Goal: Task Accomplishment & Management: Manage account settings

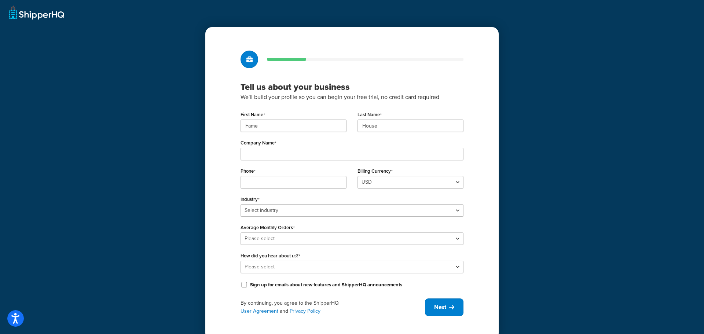
click at [320, 132] on div "First Name Fame" at bounding box center [293, 123] width 117 height 28
click at [323, 129] on input "Fame" at bounding box center [294, 126] width 106 height 12
paste input "UMG"
type input "UMG"
paste input "UMG"
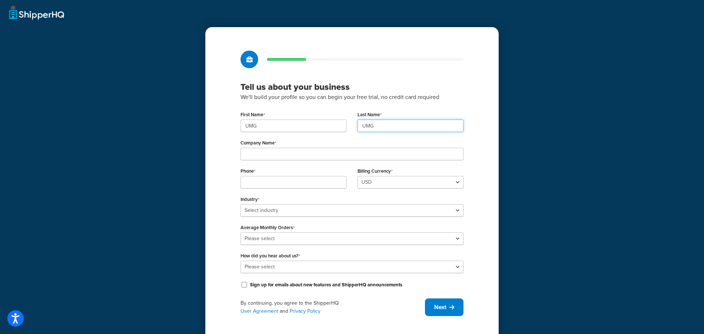
type input "UMG"
click at [272, 154] on input "Company Name" at bounding box center [352, 154] width 223 height 12
paste input "Universal Music Group"
type input "Universal Music Group"
click at [262, 182] on input "Phone" at bounding box center [294, 182] width 106 height 12
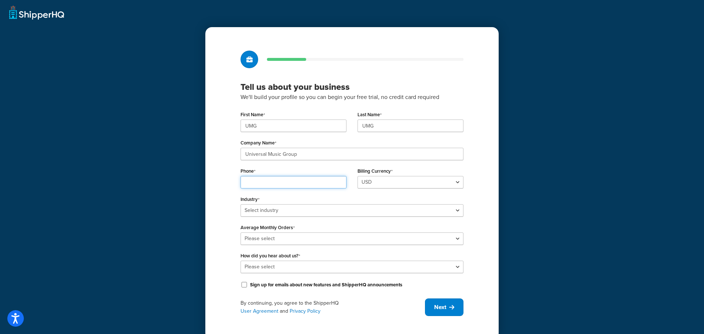
paste input "8449137510"
type input "8449137510"
click at [257, 211] on select "Select industry Automotive Adult Agriculture Alcohol, Tobacco & CBD Arts & Craf…" at bounding box center [352, 210] width 223 height 12
select select "25"
click at [241, 204] on select "Select industry Automotive Adult Agriculture Alcohol, Tobacco & CBD Arts & Craf…" at bounding box center [352, 210] width 223 height 12
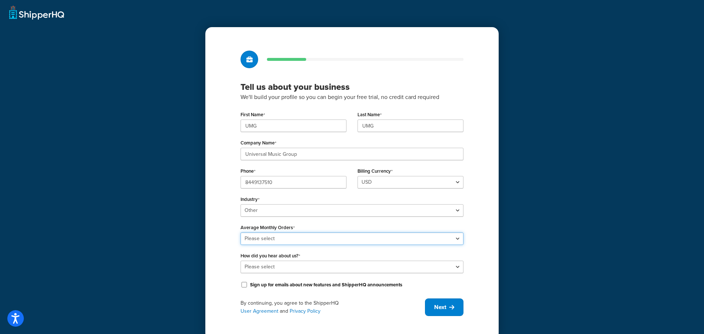
click at [326, 240] on select "Please select 0-500 501-1,000 1,001-10,000 10,001-20,000 Over 20,000" at bounding box center [352, 239] width 223 height 12
select select "4"
click at [241, 233] on select "Please select 0-500 501-1,000 1,001-10,000 10,001-20,000 Over 20,000" at bounding box center [352, 239] width 223 height 12
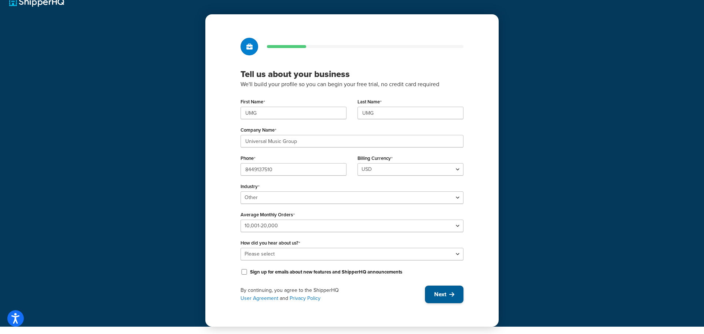
click at [438, 291] on span "Next" at bounding box center [440, 295] width 12 height 8
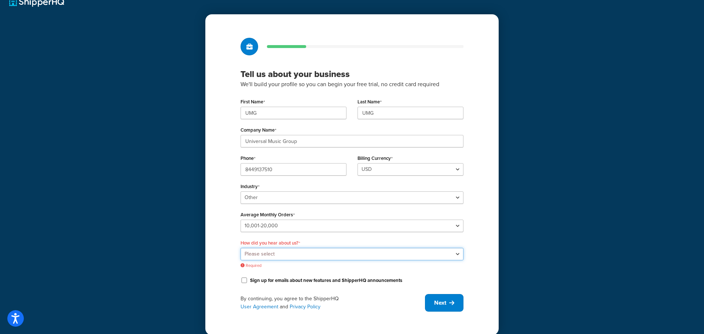
click at [331, 252] on select "Please select Online Search App Store or Marketplace Listing Referred by Agency…" at bounding box center [352, 254] width 223 height 12
select select "10"
click at [241, 248] on select "Please select Online Search App Store or Marketplace Listing Referred by Agency…" at bounding box center [352, 254] width 223 height 12
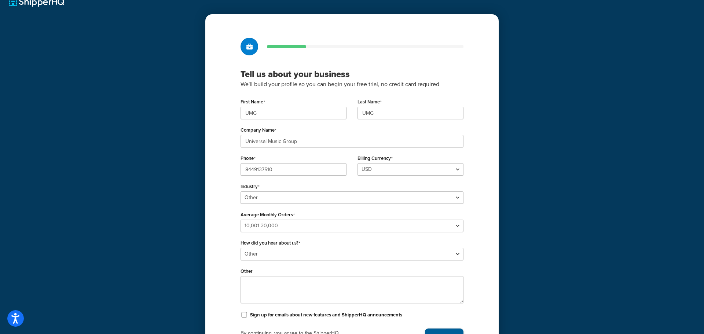
click at [453, 331] on button "Next" at bounding box center [444, 338] width 39 height 18
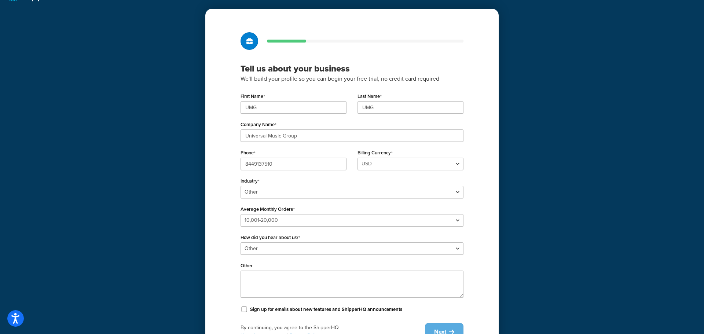
scroll to position [0, 0]
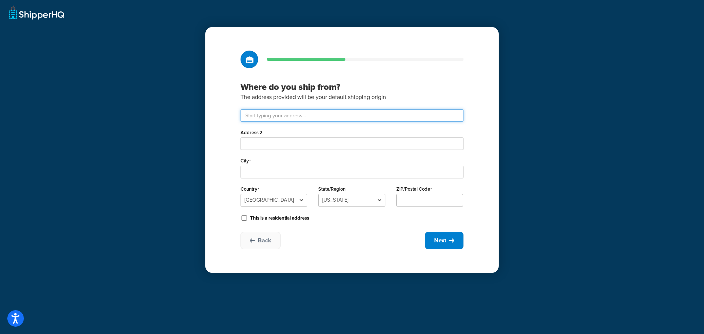
click at [277, 114] on input "text" at bounding box center [352, 115] width 223 height 12
paste input "123 S Broad St"
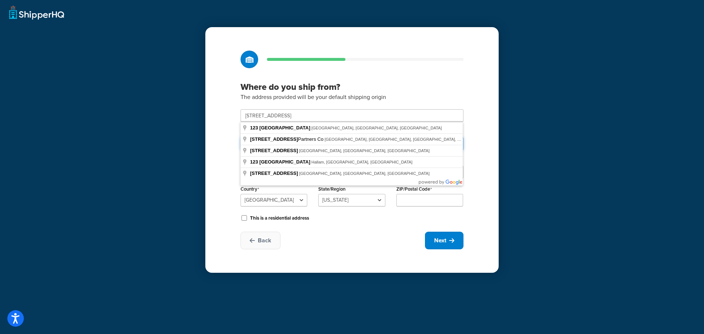
type input "123 S Broad St Partners Co"
type input "Philadelphia"
select select "38"
type input "19109"
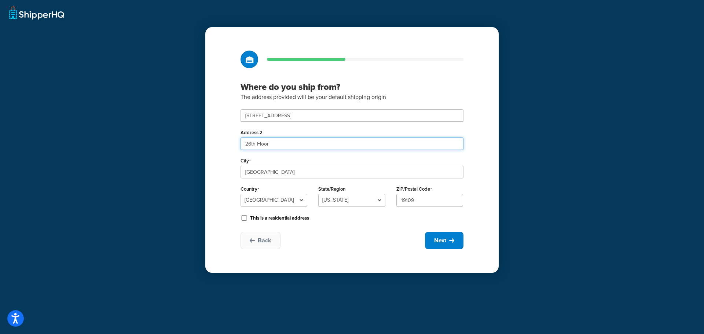
type input "26th Floor"
click at [428, 264] on div "Where do you ship from? The address provided will be your default shipping orig…" at bounding box center [351, 150] width 293 height 246
click at [441, 245] on button "Next" at bounding box center [444, 241] width 39 height 18
select select "1"
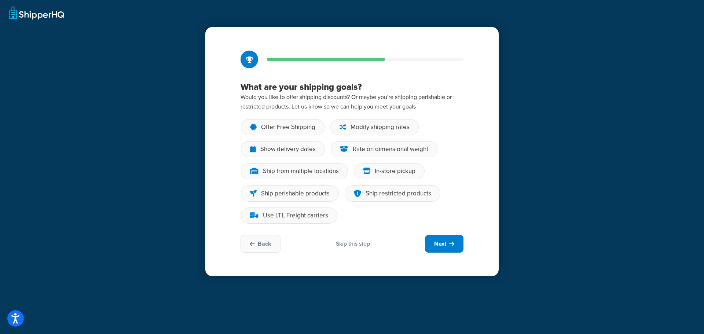
click at [358, 243] on div "Skip this step" at bounding box center [353, 244] width 34 height 8
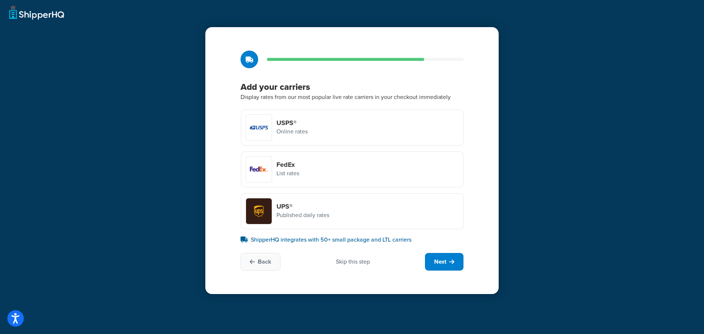
click at [358, 243] on p "ShipperHQ integrates with 50+ small package and LTL carriers" at bounding box center [352, 240] width 223 height 9
click at [354, 262] on div "Skip this step" at bounding box center [353, 262] width 34 height 8
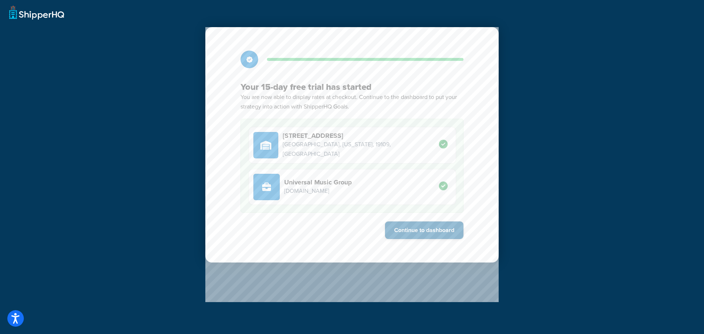
click at [434, 229] on button "Continue to dashboard" at bounding box center [424, 231] width 79 height 18
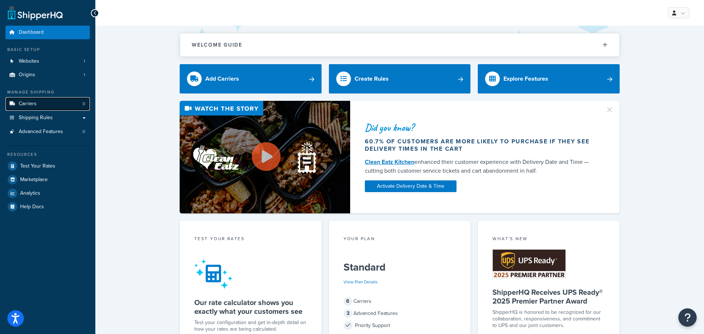
click at [29, 107] on span "Carriers" at bounding box center [28, 104] width 18 height 6
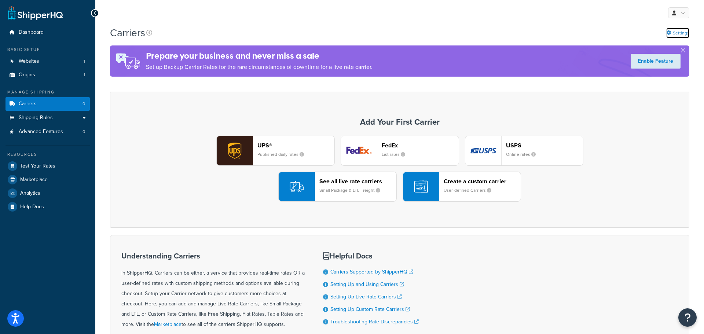
click at [685, 34] on link "Settings" at bounding box center [678, 33] width 23 height 10
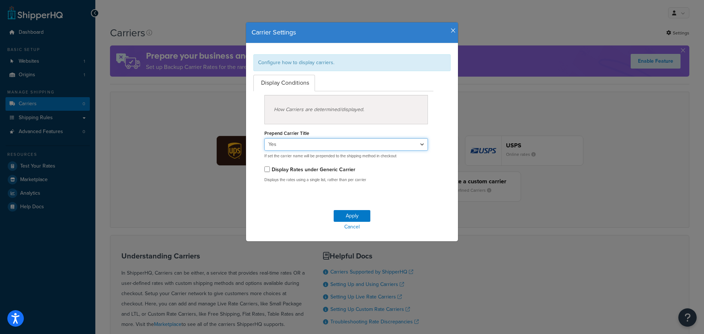
click at [352, 146] on select "Yes No" at bounding box center [347, 144] width 164 height 12
select select "false"
click at [265, 138] on select "Yes No" at bounding box center [347, 144] width 164 height 12
click at [361, 214] on button "Apply" at bounding box center [352, 216] width 37 height 12
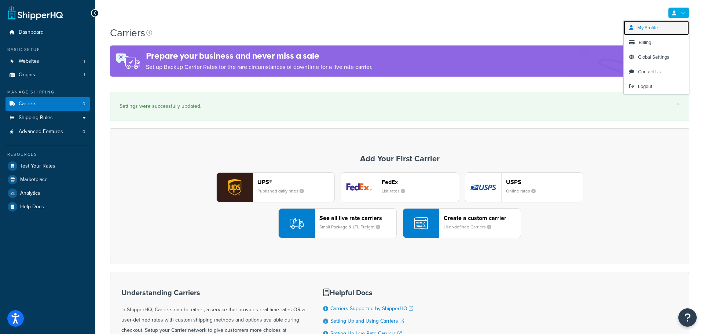
click at [668, 26] on link "My Profile" at bounding box center [656, 28] width 65 height 15
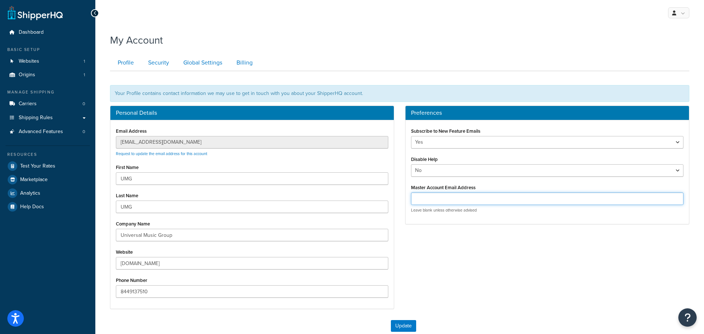
click at [510, 200] on input "Master Account Email Address" at bounding box center [547, 199] width 273 height 12
type input "customercare@famehouse.net"
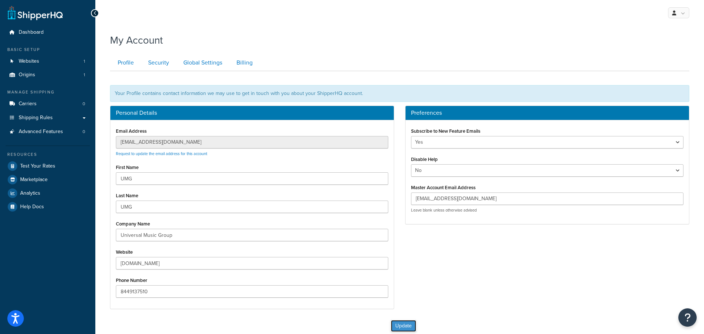
click at [402, 323] on button "Update" at bounding box center [403, 326] width 25 height 12
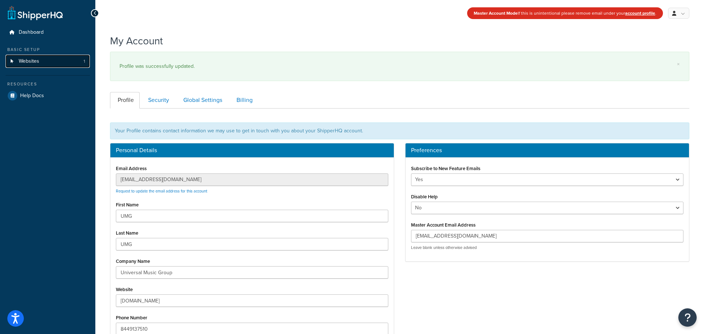
click at [48, 63] on link "Websites 1" at bounding box center [48, 62] width 84 height 14
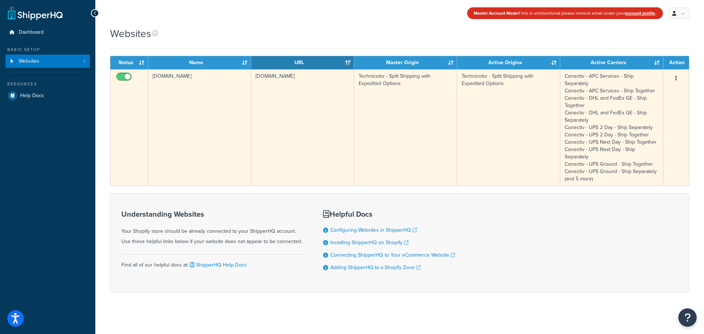
click at [681, 76] on button "button" at bounding box center [676, 79] width 10 height 12
click at [643, 91] on link "Edit" at bounding box center [647, 92] width 58 height 15
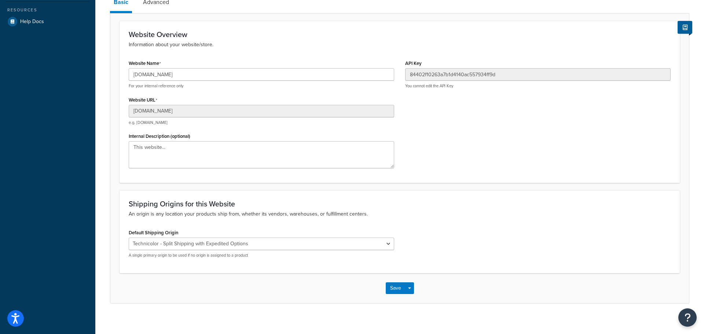
scroll to position [80, 0]
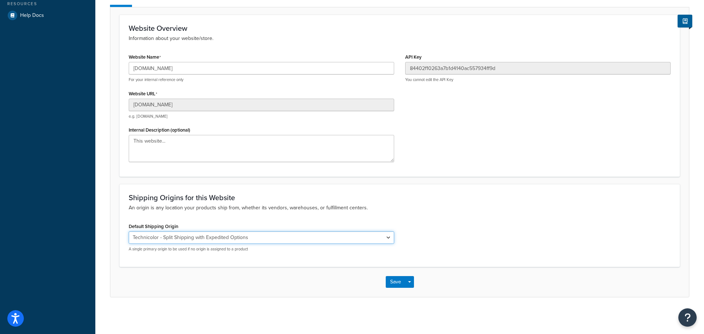
click at [186, 238] on select "El Famoso Artist Endeavor (OG) Graphik Dimensions Artivise Printful [PERSON_NAM…" at bounding box center [262, 237] width 266 height 12
select select "138040"
click at [129, 231] on select "El Famoso Artist Endeavor (OG) Graphik Dimensions Artivise Printful [PERSON_NAM…" at bounding box center [262, 237] width 266 height 12
click at [392, 282] on button "Save" at bounding box center [396, 282] width 20 height 12
